Goal: Task Accomplishment & Management: Complete application form

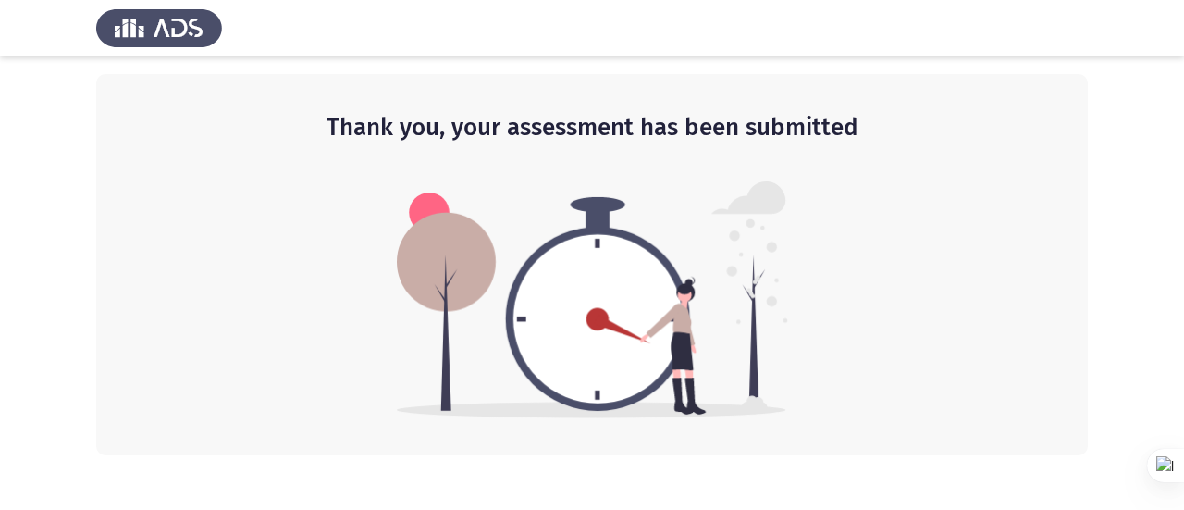
click at [1035, 290] on div "Thank you, your assessment has been submitted" at bounding box center [592, 264] width 992 height 381
